Goal: Check status

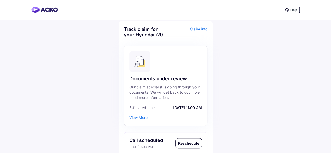
click at [203, 28] on div "Claim info" at bounding box center [187, 33] width 41 height 15
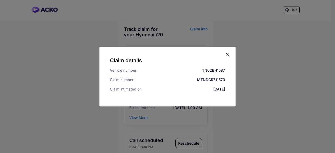
click at [228, 55] on icon at bounding box center [227, 54] width 3 height 3
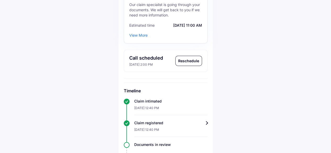
scroll to position [105, 0]
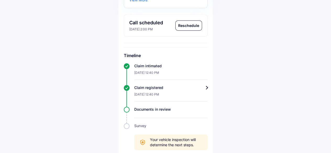
scroll to position [125, 0]
